Goal: Information Seeking & Learning: Find specific fact

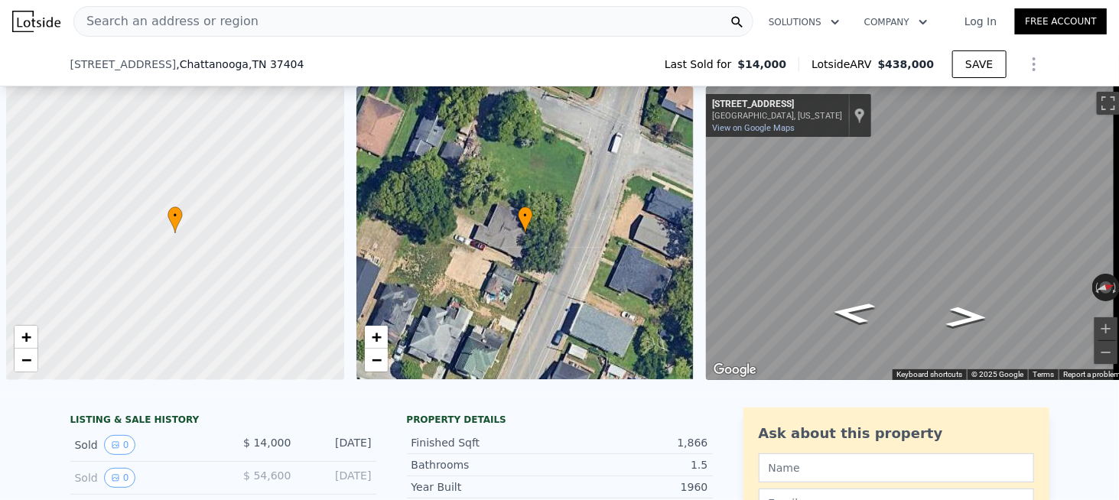
scroll to position [0, 6]
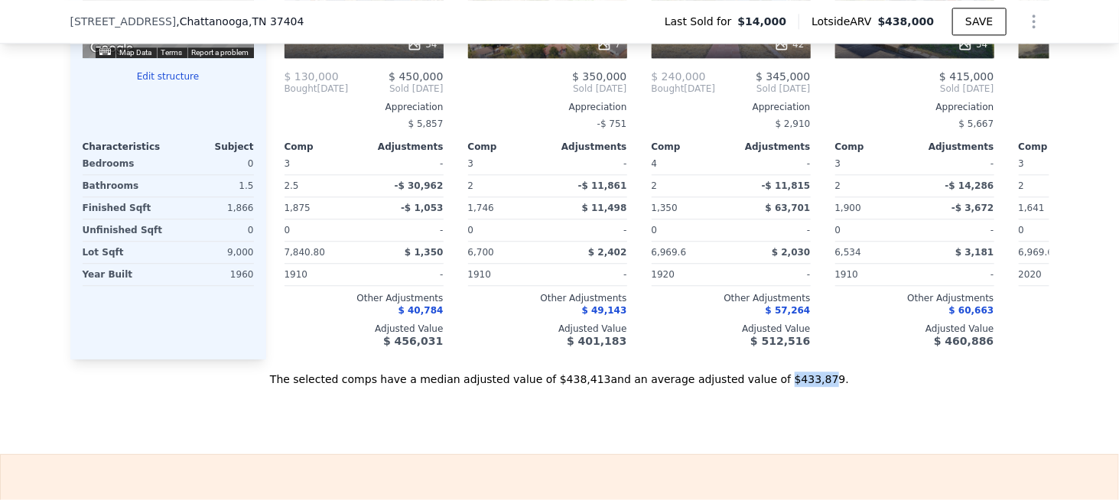
drag, startPoint x: 749, startPoint y: 398, endPoint x: 790, endPoint y: 395, distance: 40.6
click at [790, 387] on div "The selected comps have a median adjusted value of $438,413 and an average adju…" at bounding box center [559, 373] width 979 height 28
copy div "$433,879"
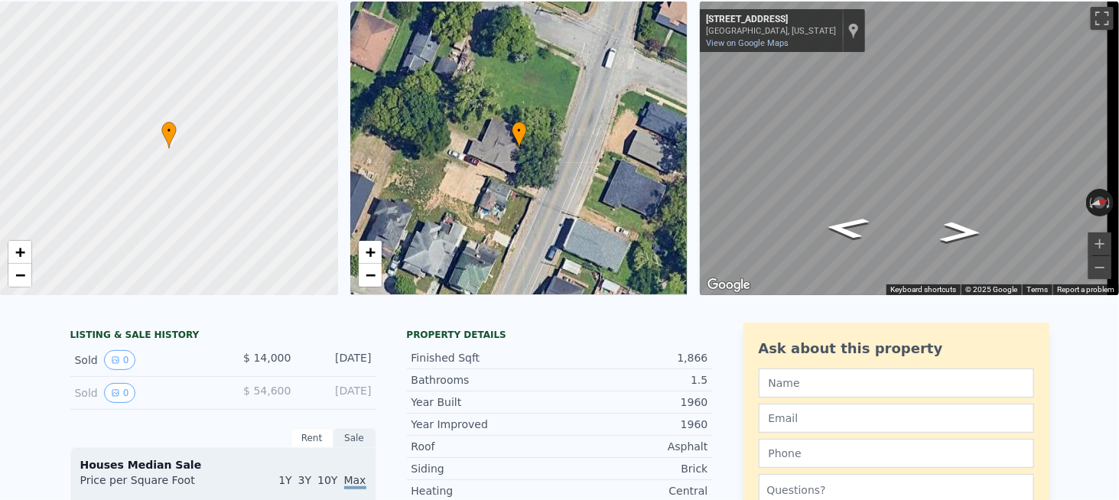
scroll to position [0, 0]
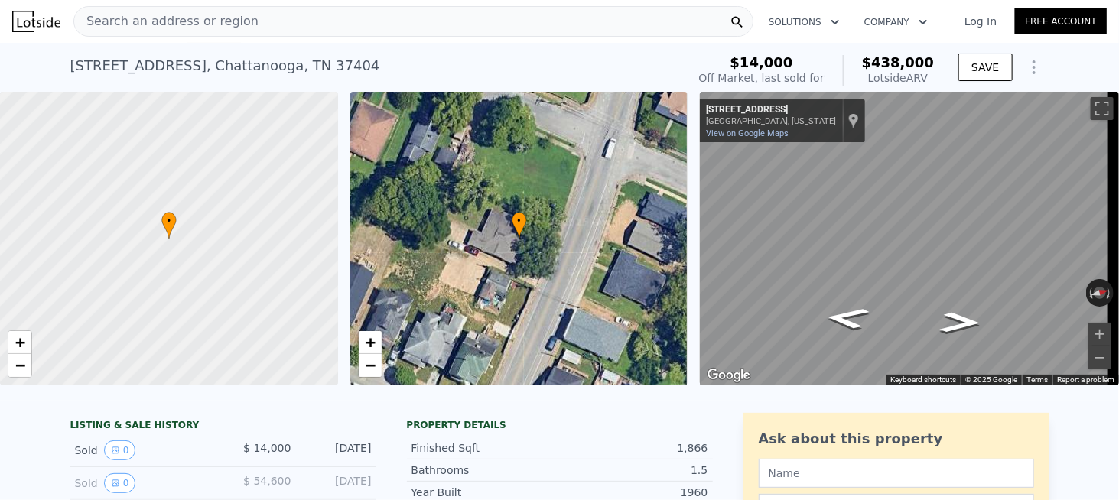
click at [144, 24] on span "Search an address or region" at bounding box center [166, 21] width 184 height 18
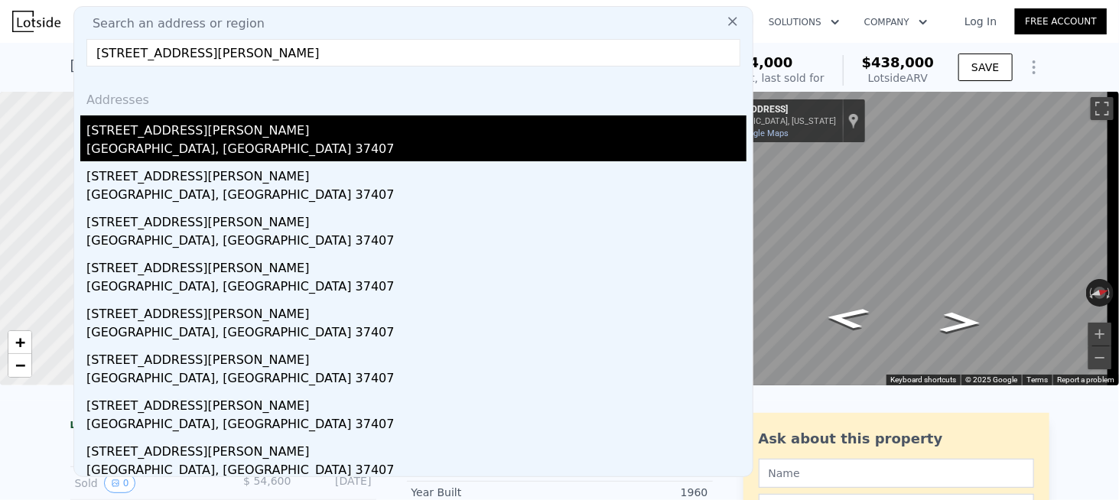
type input "[STREET_ADDRESS][PERSON_NAME]"
click at [131, 144] on div "[GEOGRAPHIC_DATA], [GEOGRAPHIC_DATA] 37407" at bounding box center [416, 150] width 660 height 21
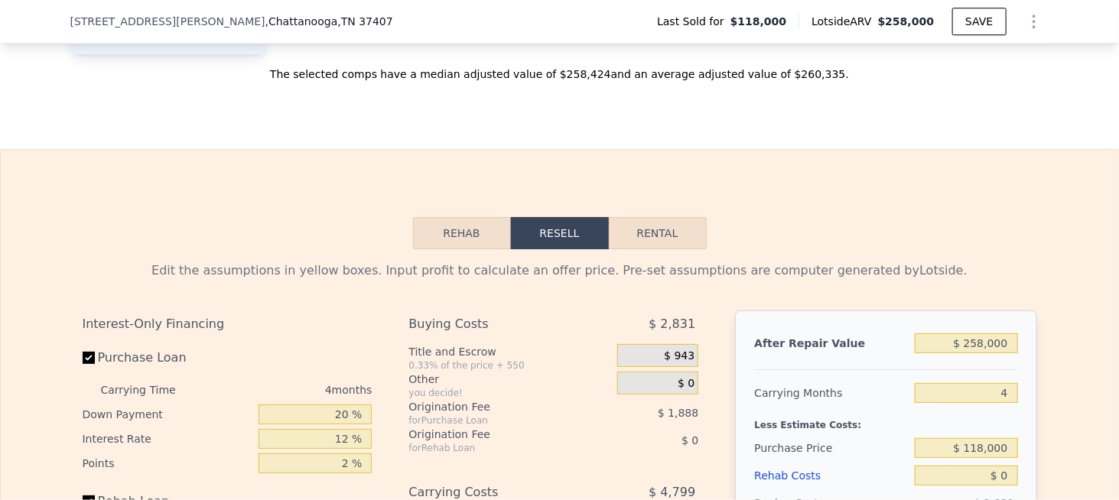
scroll to position [1906, 0]
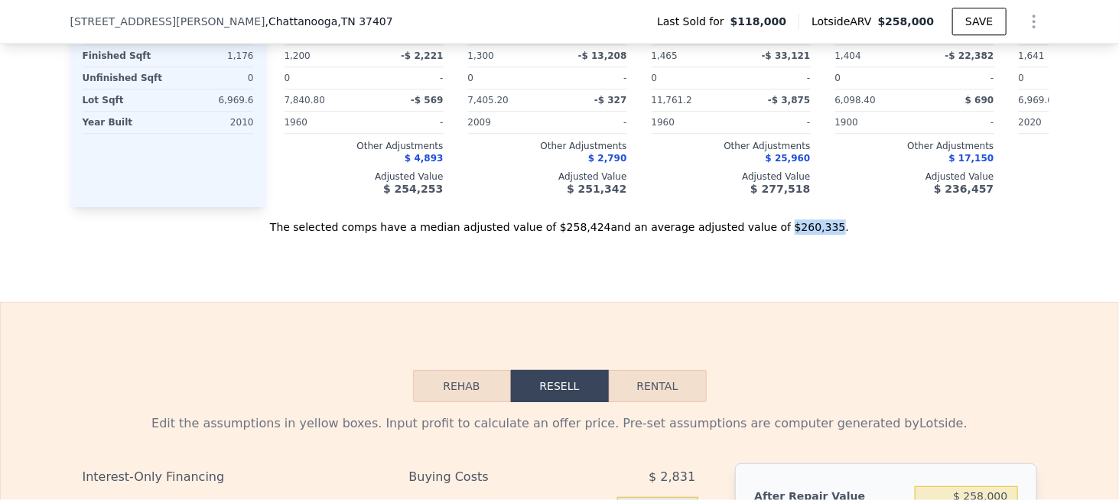
drag, startPoint x: 752, startPoint y: 245, endPoint x: 619, endPoint y: 252, distance: 132.5
click at [789, 235] on div "The selected comps have a median adjusted value of $258,424 and an average adju…" at bounding box center [559, 221] width 979 height 28
copy div "$260,335"
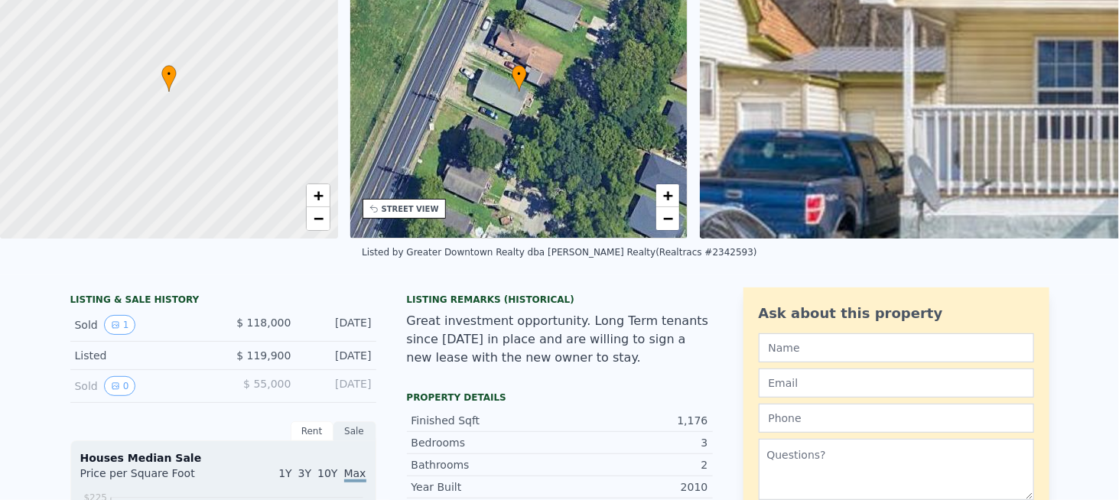
scroll to position [5, 0]
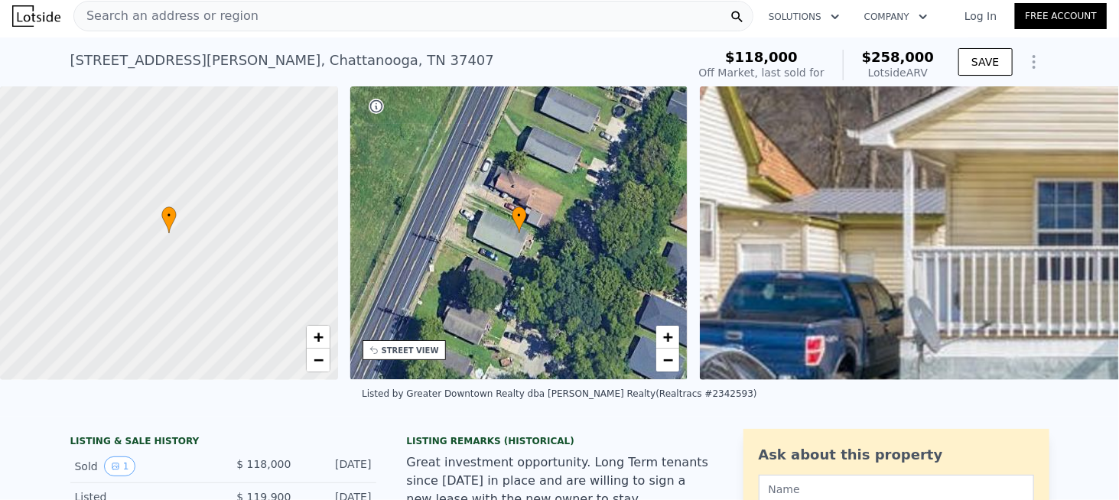
click at [157, 20] on span "Search an address or region" at bounding box center [166, 16] width 184 height 18
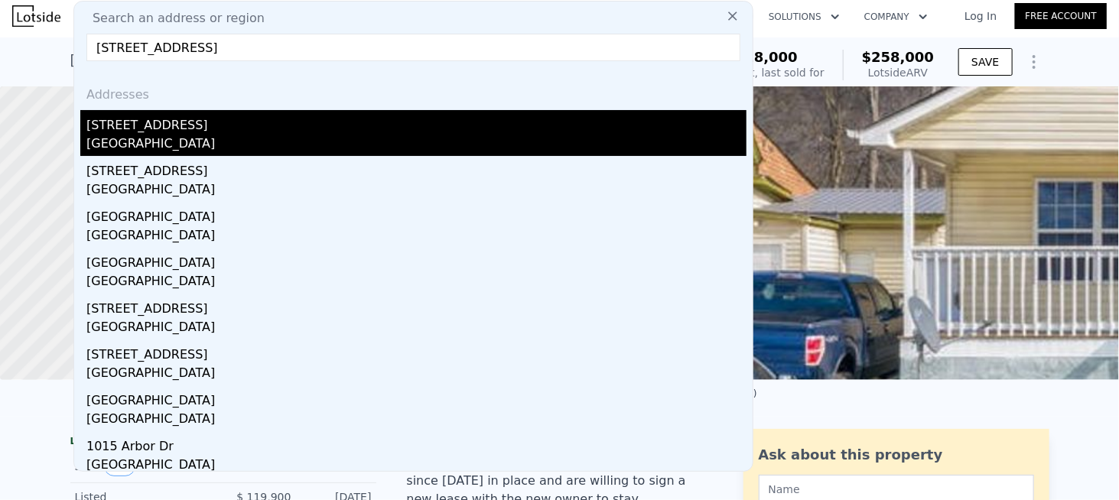
type input "[STREET_ADDRESS]"
click at [148, 143] on div "[GEOGRAPHIC_DATA]" at bounding box center [416, 145] width 660 height 21
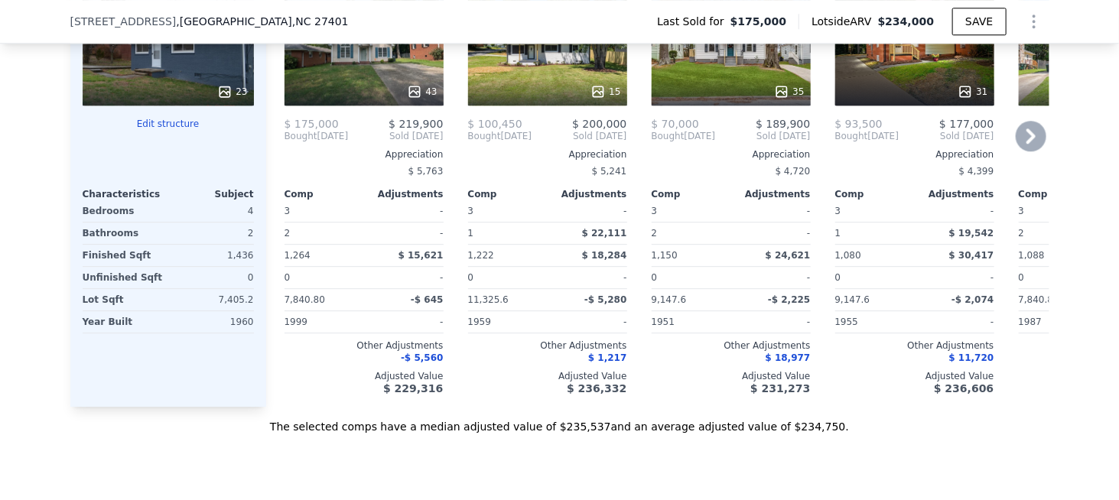
scroll to position [1912, 0]
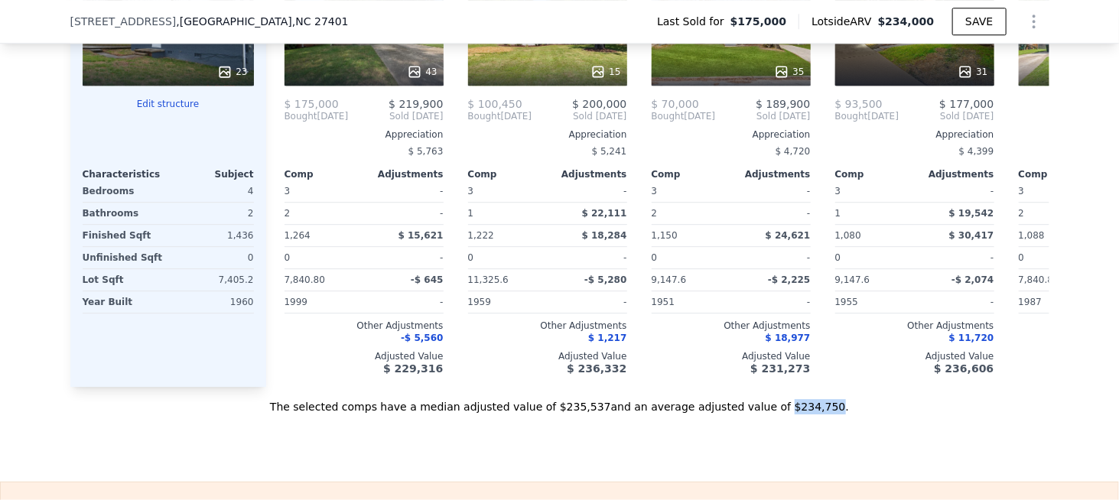
drag, startPoint x: 749, startPoint y: 415, endPoint x: 790, endPoint y: 417, distance: 40.6
click at [790, 415] on div "The selected comps have a median adjusted value of $235,537 and an average adju…" at bounding box center [559, 401] width 979 height 28
copy div "$234,750"
